Goal: Find specific page/section: Find specific page/section

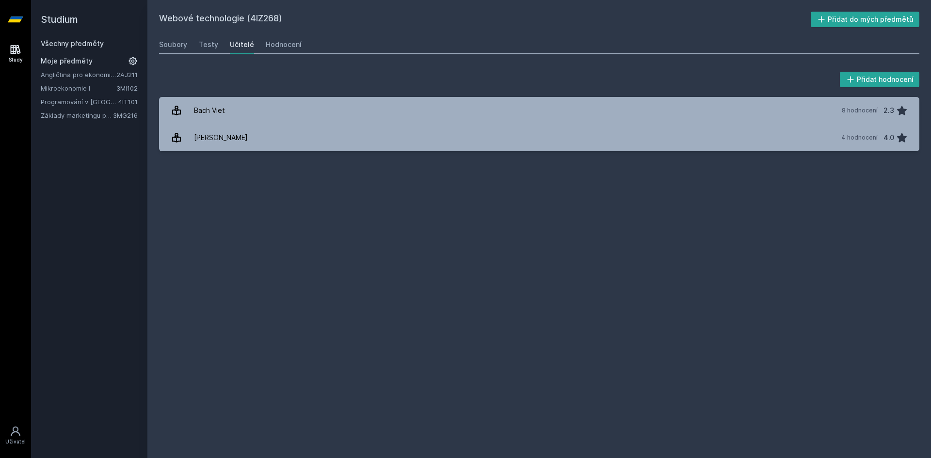
click at [80, 42] on link "Všechny předměty" at bounding box center [72, 43] width 63 height 8
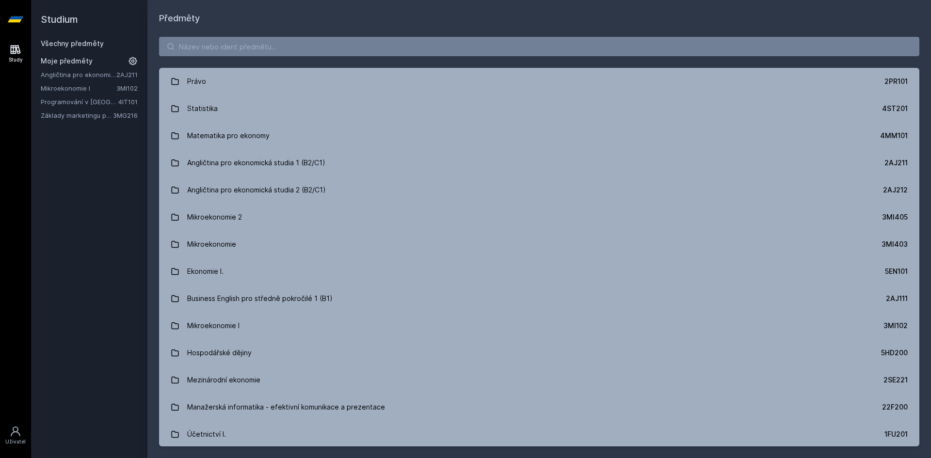
click at [108, 75] on link "Angličtina pro ekonomická studia 1 (B2/C1)" at bounding box center [79, 75] width 76 height 10
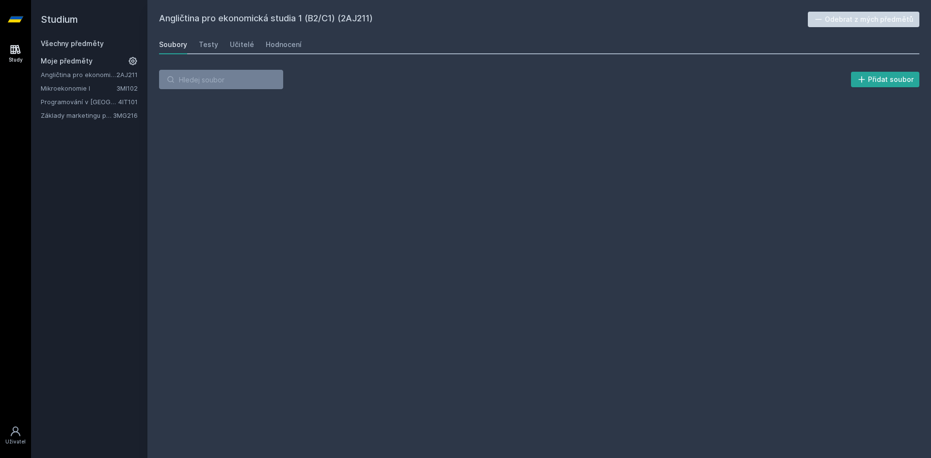
click at [131, 62] on icon at bounding box center [133, 61] width 8 height 8
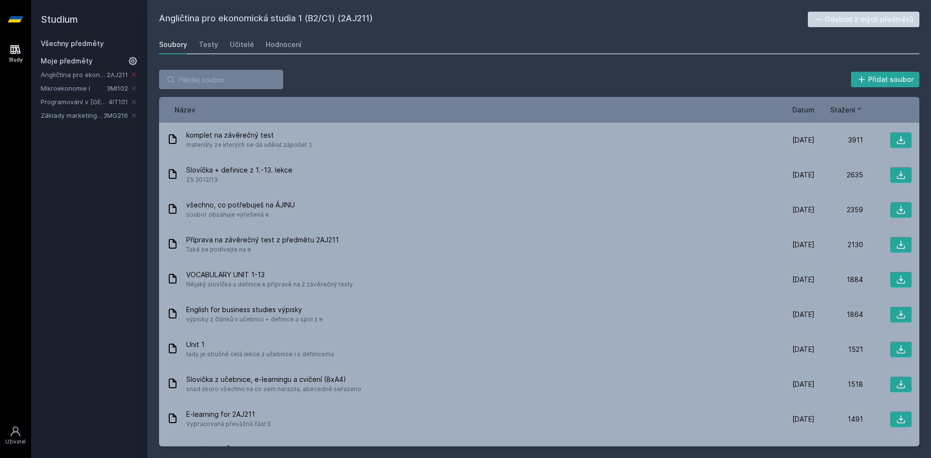
click at [133, 75] on icon at bounding box center [134, 75] width 4 height 4
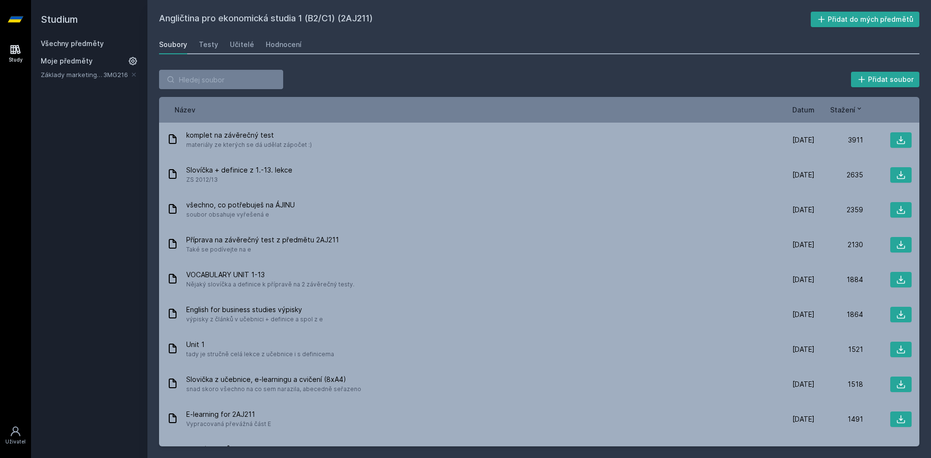
click at [133, 75] on icon at bounding box center [134, 75] width 4 height 4
click at [60, 57] on span "Moje předměty" at bounding box center [67, 61] width 52 height 10
click at [60, 61] on span "Moje předměty" at bounding box center [67, 61] width 52 height 10
click at [91, 43] on link "Všechny předměty" at bounding box center [72, 43] width 63 height 8
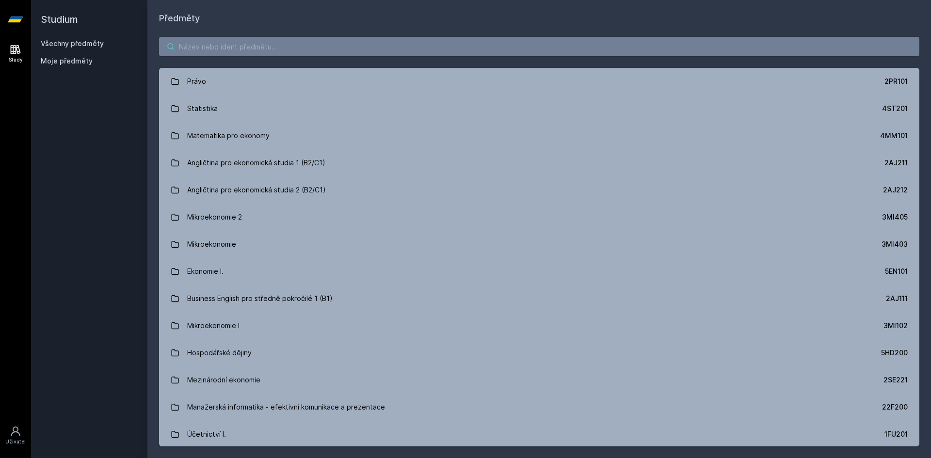
click at [228, 45] on input "search" at bounding box center [539, 46] width 760 height 19
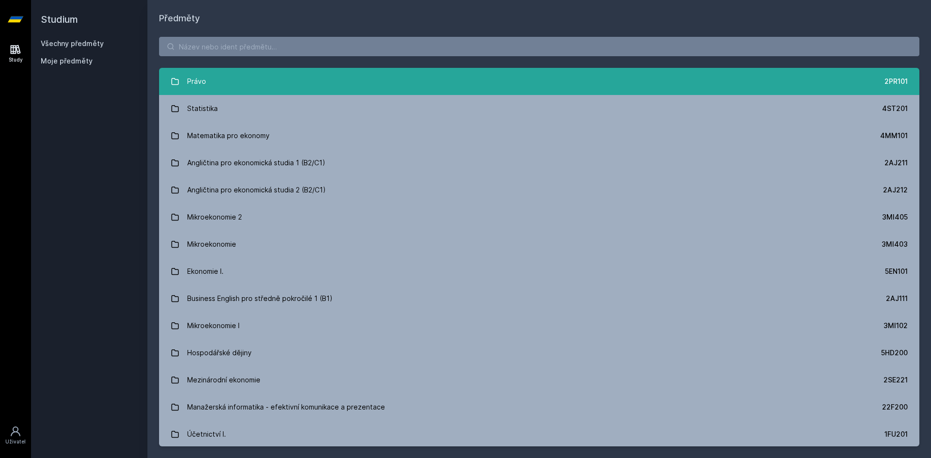
click at [235, 83] on link "Právo 2PR101" at bounding box center [539, 81] width 760 height 27
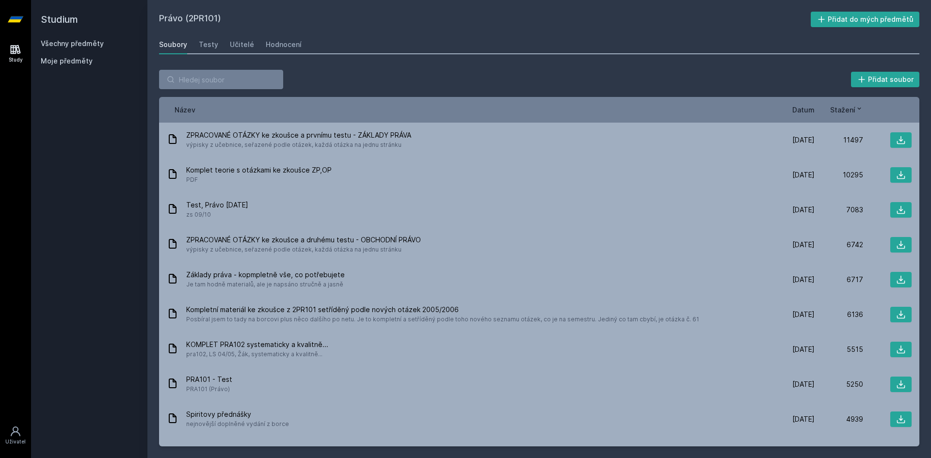
click at [96, 43] on link "Všechny předměty" at bounding box center [72, 43] width 63 height 8
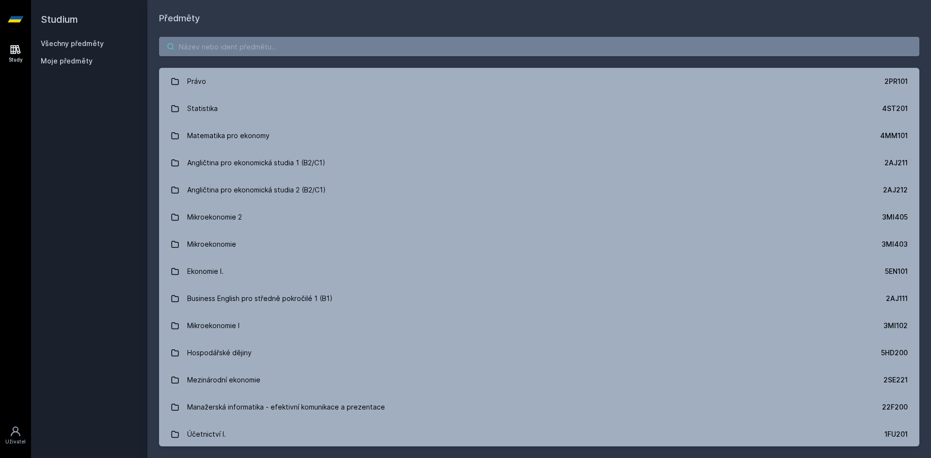
click at [235, 51] on input "search" at bounding box center [539, 46] width 760 height 19
type input "soft"
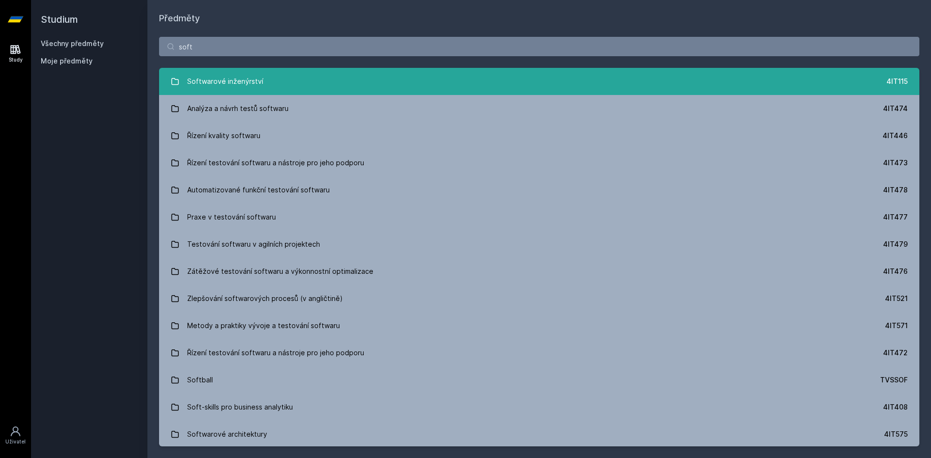
click at [280, 79] on link "Softwarové inženýrství 4IT115" at bounding box center [539, 81] width 760 height 27
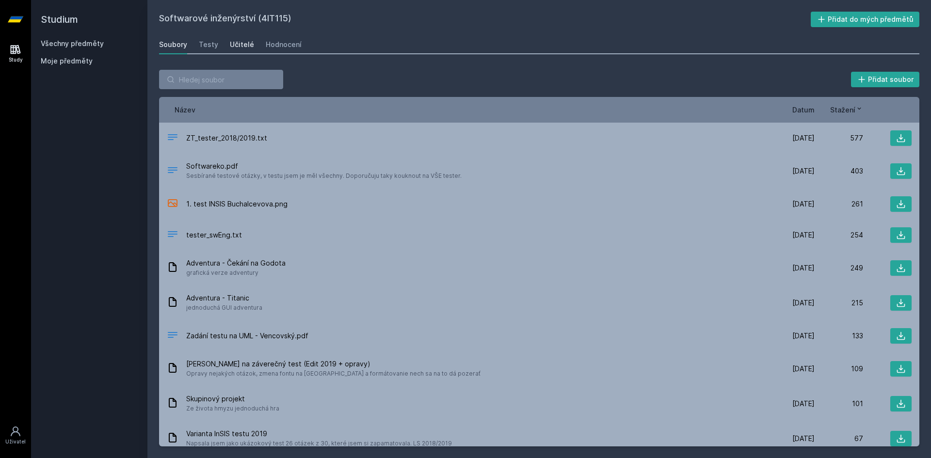
click at [245, 47] on div "Učitelé" at bounding box center [242, 45] width 24 height 10
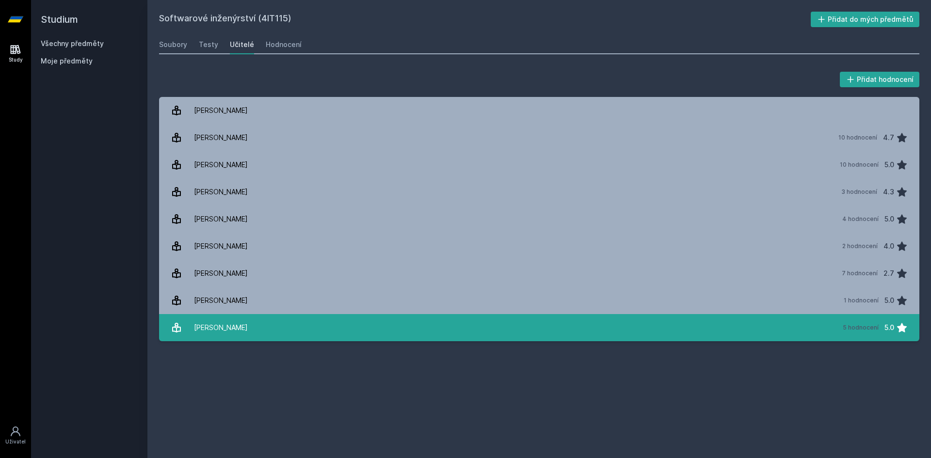
click at [241, 326] on div "[PERSON_NAME]" at bounding box center [221, 327] width 54 height 19
